Goal: Information Seeking & Learning: Compare options

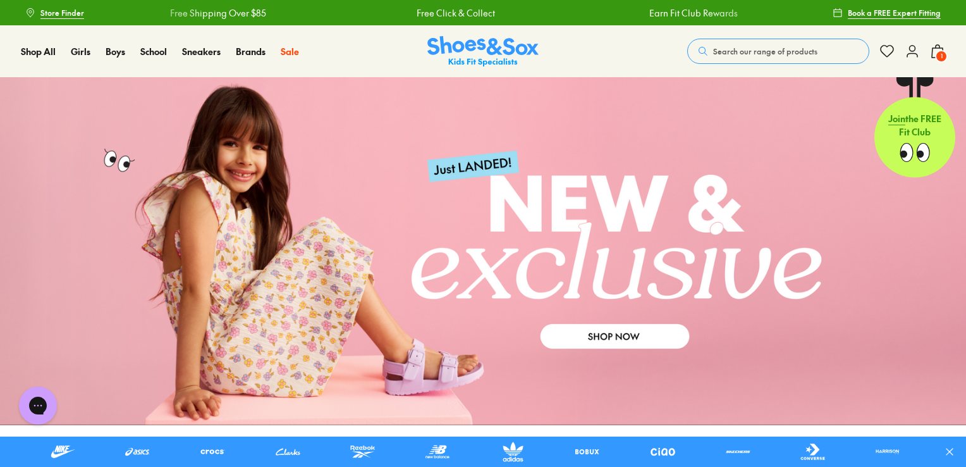
click at [711, 39] on button "Search our range of products" at bounding box center [778, 51] width 182 height 25
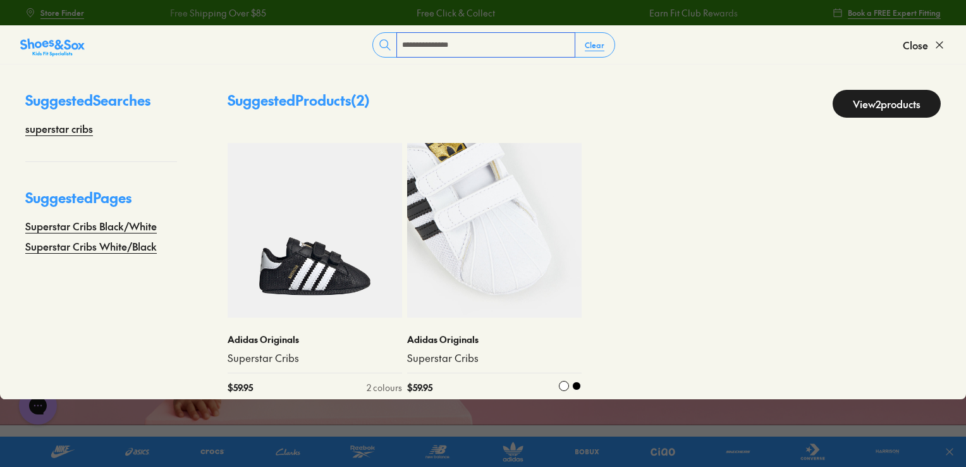
type input "**********"
click at [504, 224] on img at bounding box center [494, 230] width 174 height 174
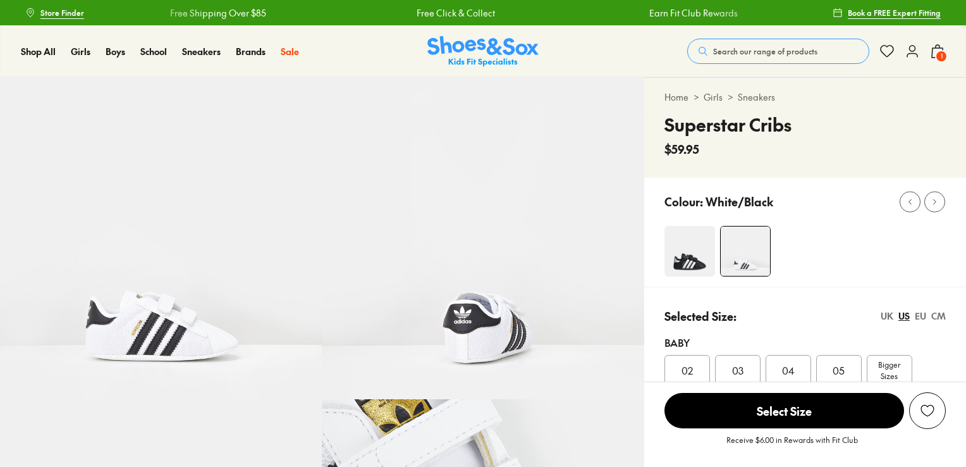
click at [837, 362] on span "05" at bounding box center [839, 369] width 12 height 15
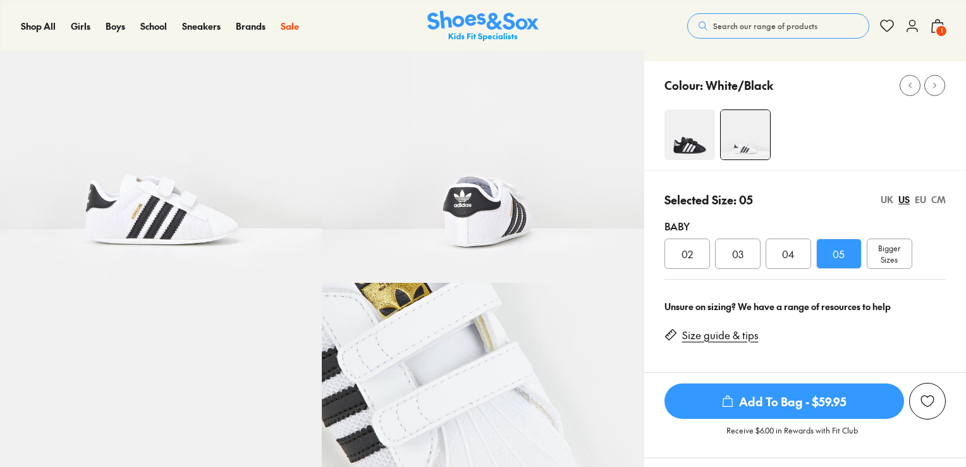
click at [885, 195] on div "UK" at bounding box center [887, 199] width 13 height 13
click at [900, 160] on div at bounding box center [815, 134] width 302 height 51
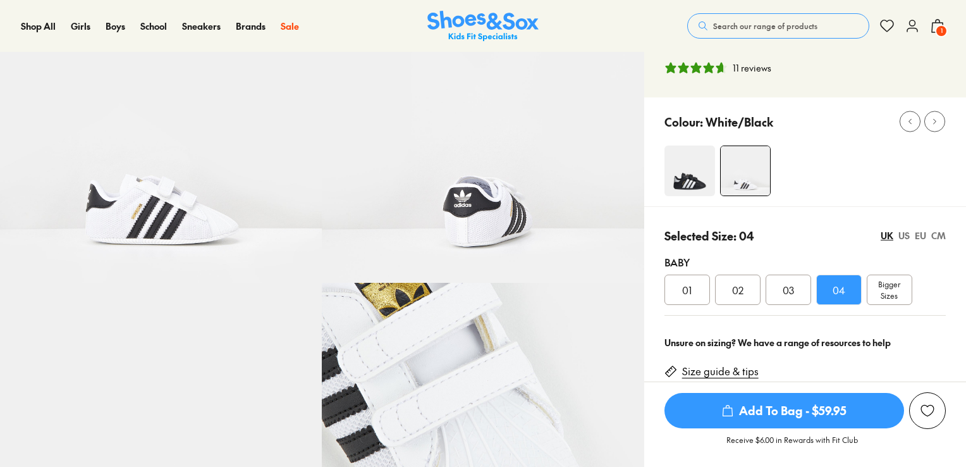
select select "*"
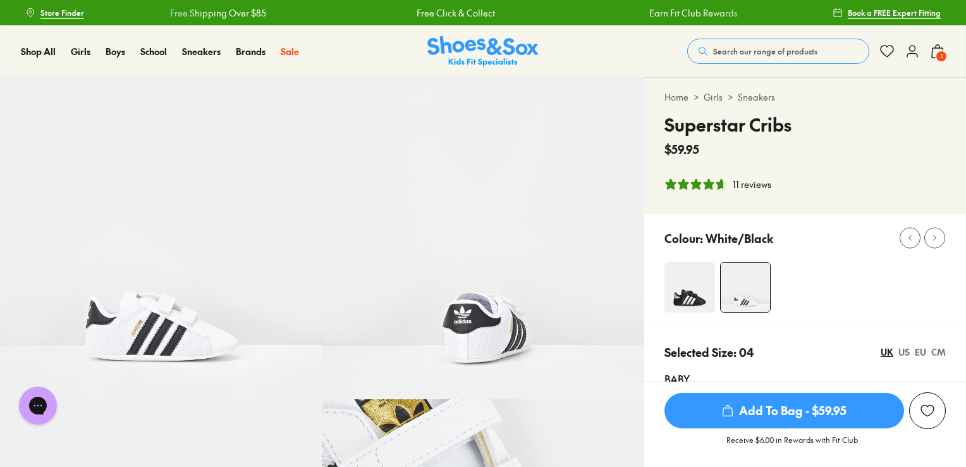
click at [769, 120] on h4 "Superstar Cribs" at bounding box center [727, 124] width 127 height 27
copy div "Superstar Cribs"
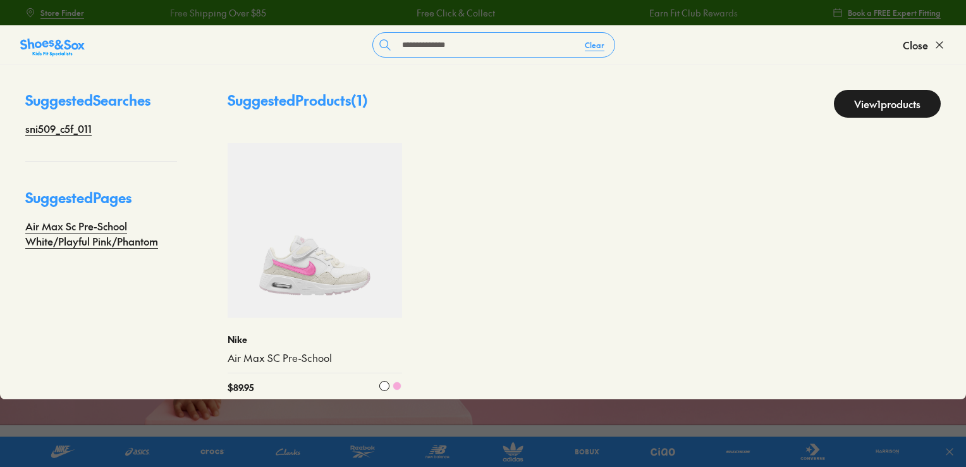
type input "**********"
click at [295, 260] on img at bounding box center [315, 230] width 174 height 174
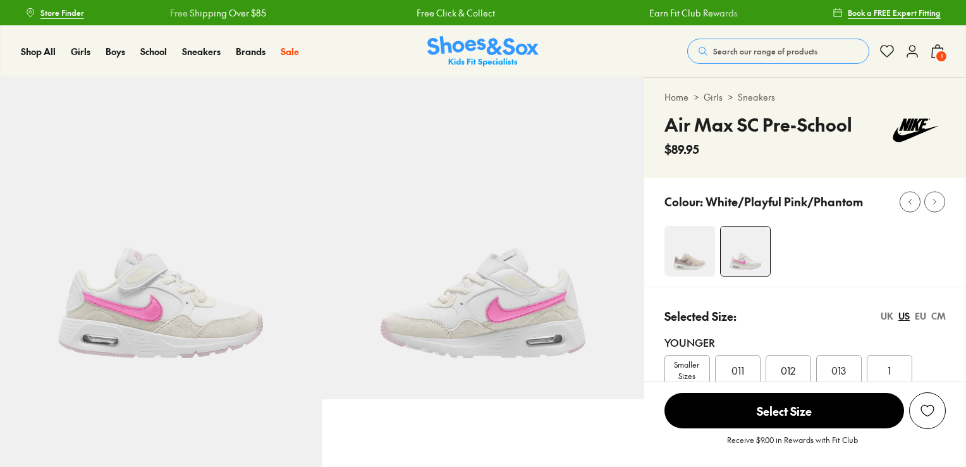
scroll to position [124, 0]
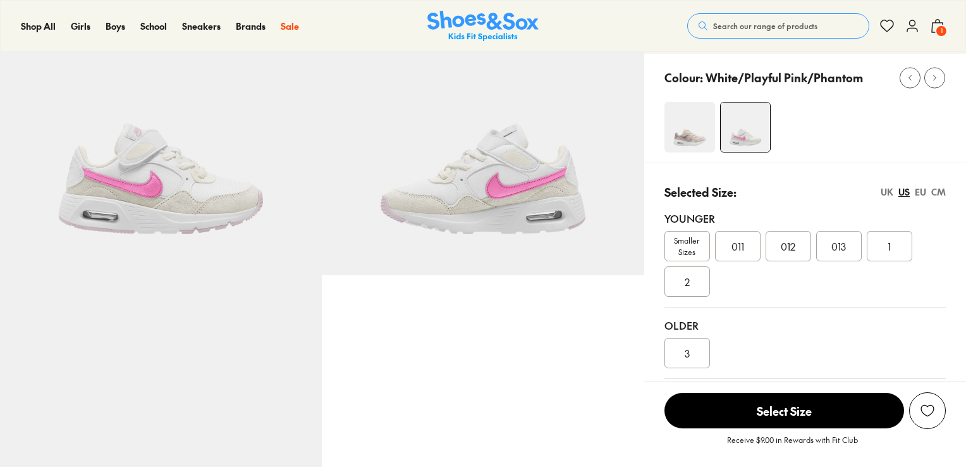
select select "*"
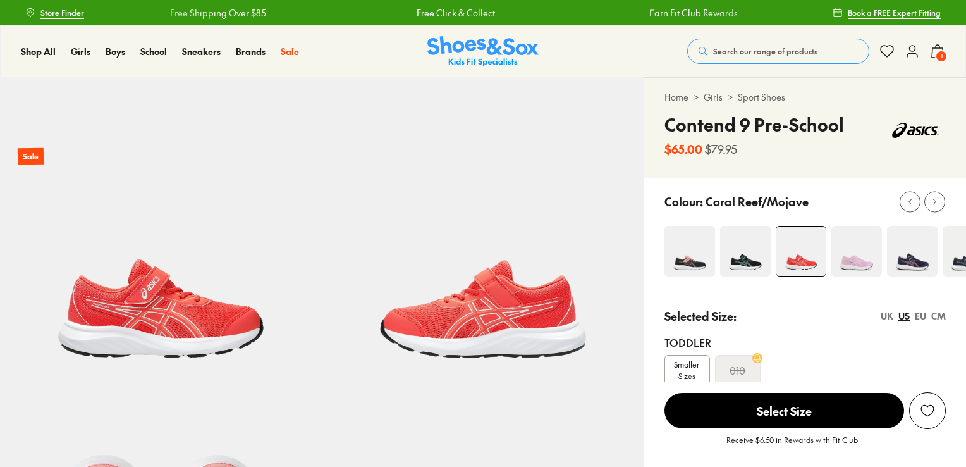
select select "*"
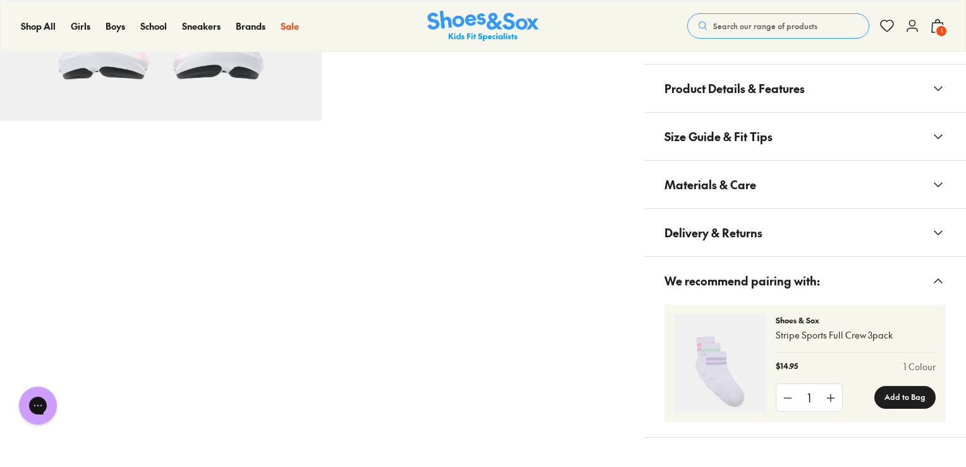
scroll to position [923, 0]
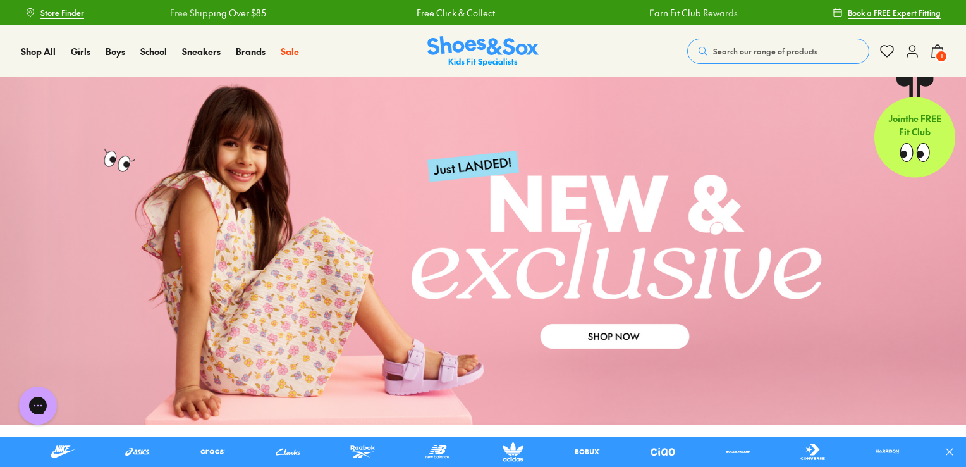
click at [754, 43] on button "Search our range of products" at bounding box center [778, 51] width 182 height 25
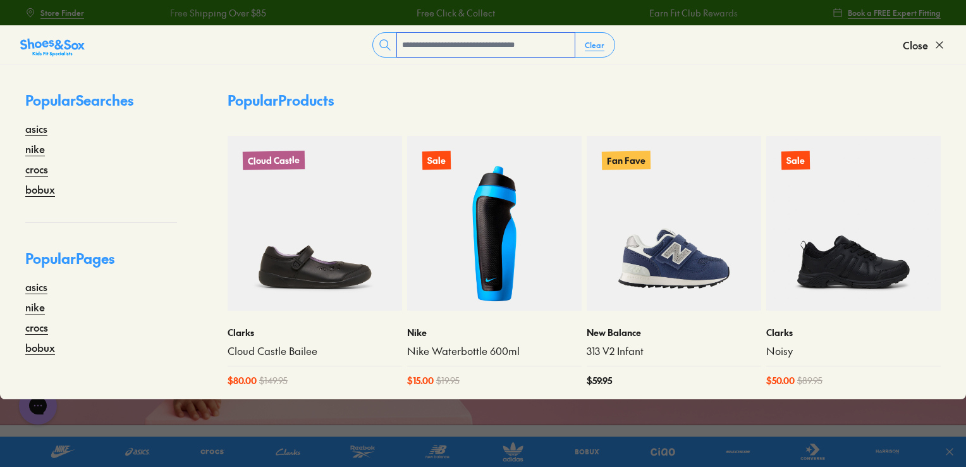
paste input "**********"
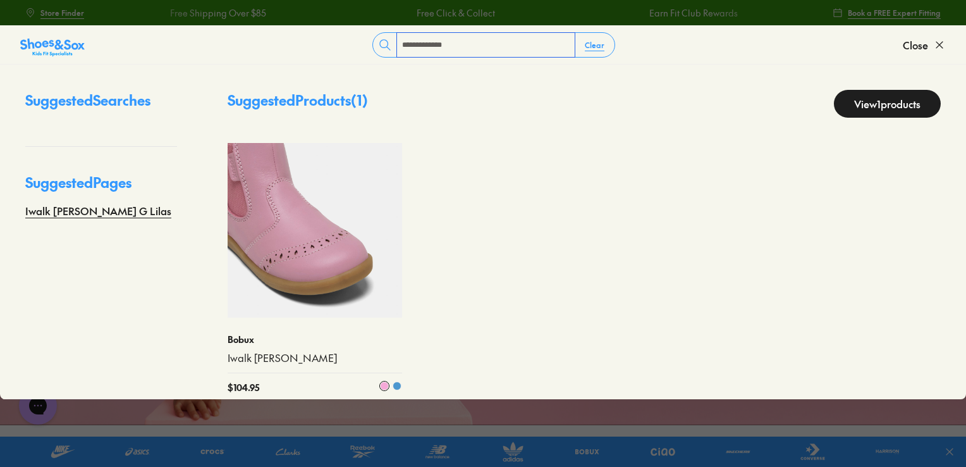
type input "**********"
click at [320, 235] on img at bounding box center [315, 230] width 174 height 174
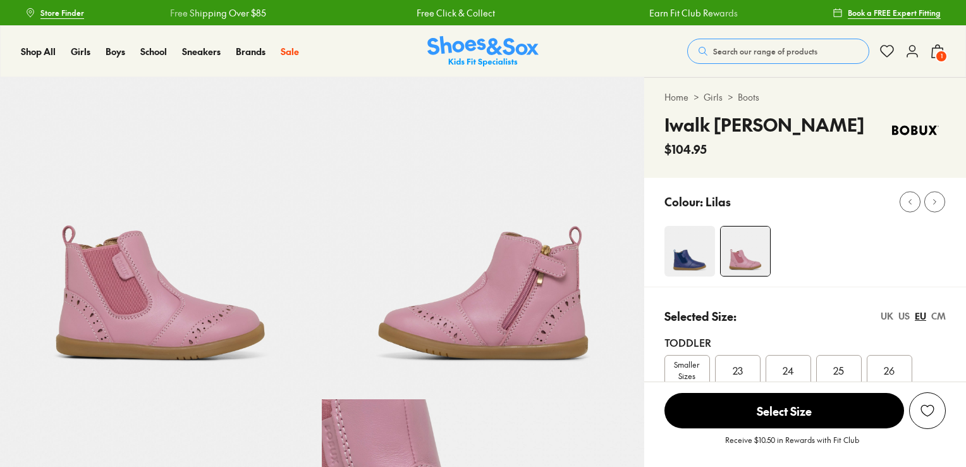
scroll to position [121, 0]
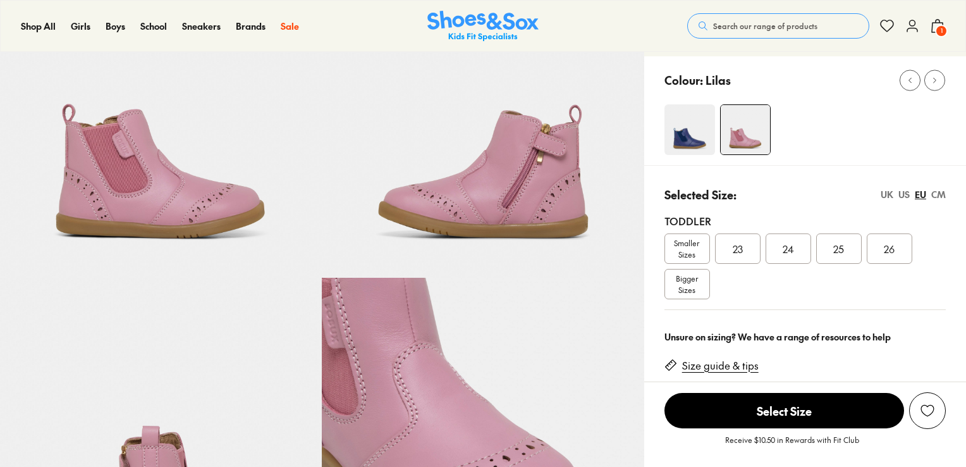
select select "*"
